Goal: Navigation & Orientation: Go to known website

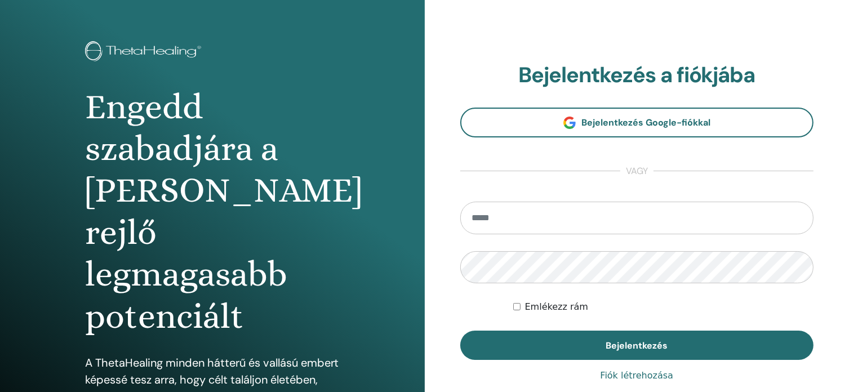
scroll to position [56, 0]
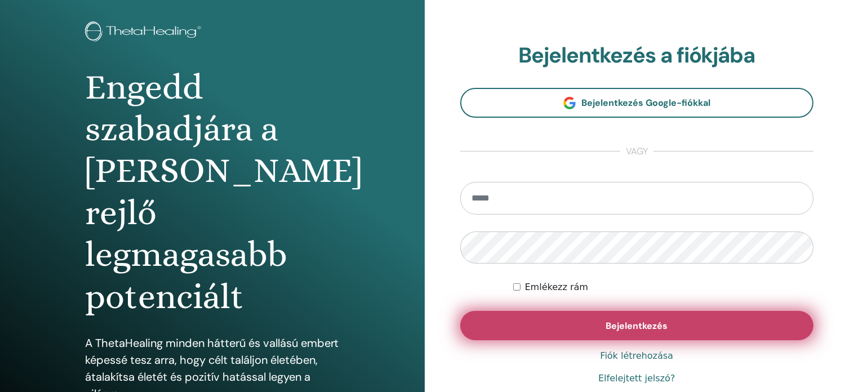
type input "**********"
click at [648, 326] on font "Bejelentkezés" at bounding box center [636, 326] width 62 height 12
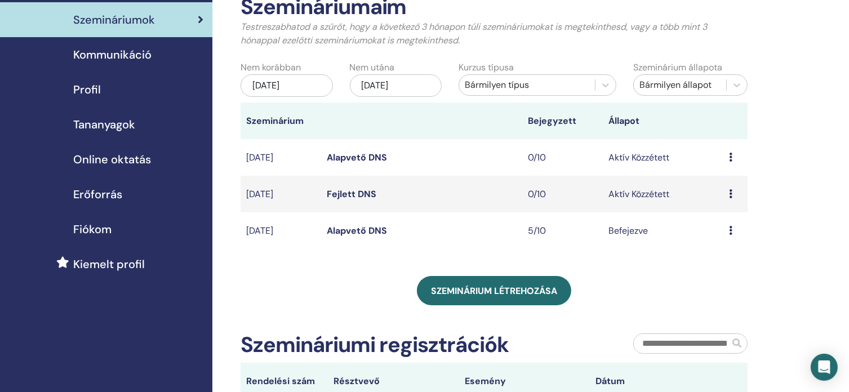
scroll to position [113, 0]
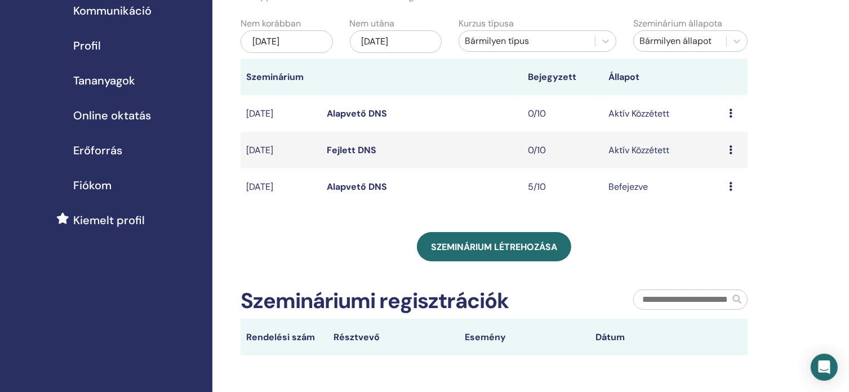
click at [731, 154] on icon at bounding box center [730, 149] width 3 height 9
click at [773, 158] on div "Szemináriumaim Testreszabhatod a szűrőt, hogy a következő 3 hónapon túli szemin…" at bounding box center [530, 218] width 636 height 590
click at [336, 156] on font "Fejlett DNS" at bounding box center [352, 150] width 50 height 12
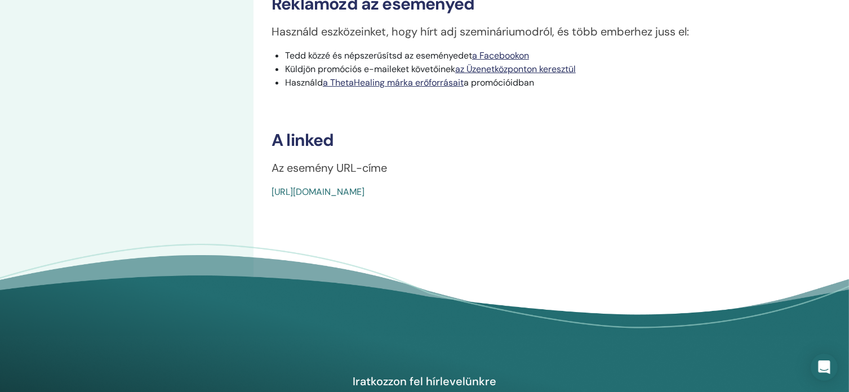
scroll to position [394, 0]
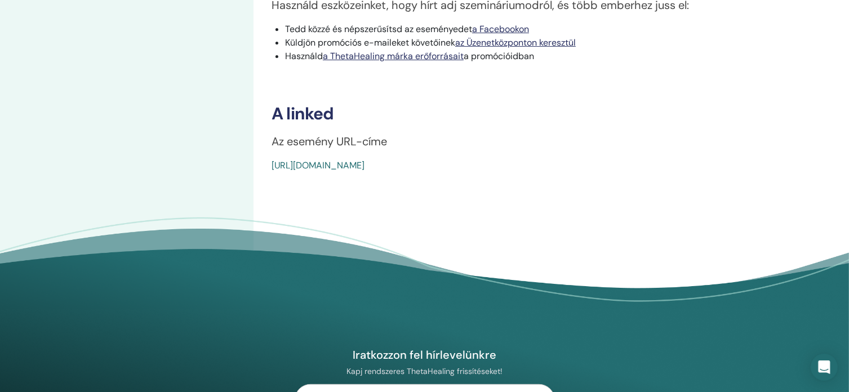
click at [364, 167] on font "https://www.thetahealing.com/seminar-375182-details.html" at bounding box center [317, 165] width 93 height 12
